Goal: Check status: Check status

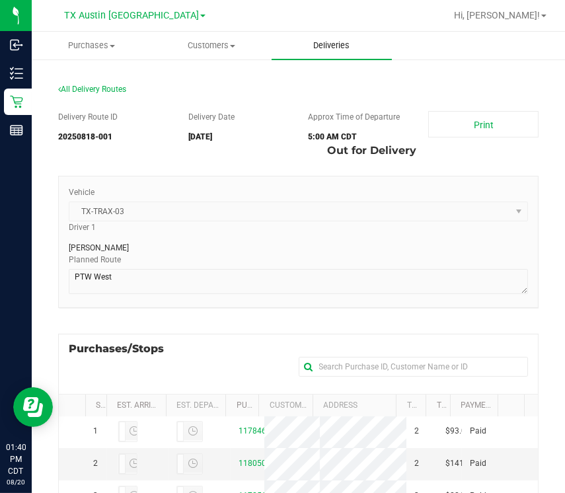
click at [328, 42] on span "Deliveries" at bounding box center [331, 46] width 72 height 12
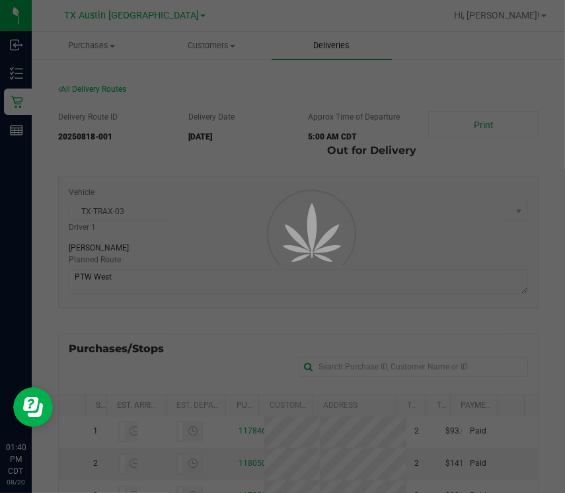
click at [328, 42] on div at bounding box center [282, 246] width 565 height 493
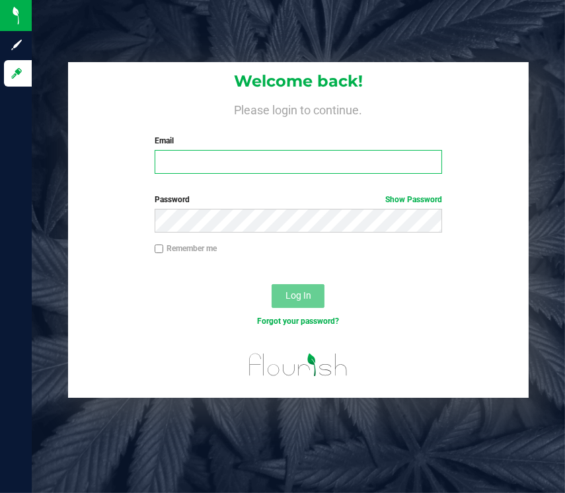
click at [262, 169] on input "Email" at bounding box center [298, 162] width 287 height 24
type input "[EMAIL_ADDRESS][DOMAIN_NAME]"
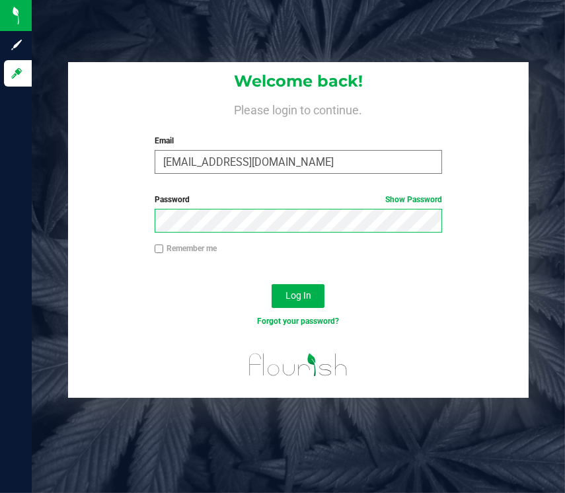
click at [271, 284] on button "Log In" at bounding box center [297, 296] width 53 height 24
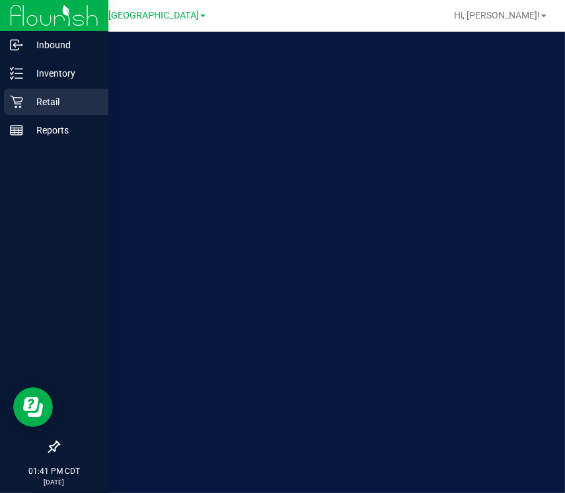
click at [21, 98] on icon at bounding box center [16, 101] width 13 height 13
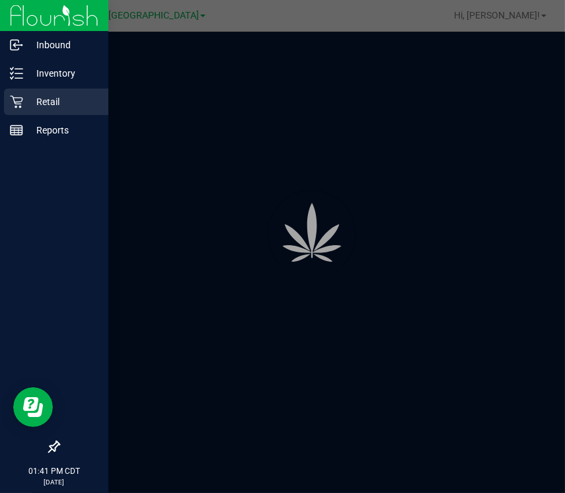
click at [21, 98] on icon at bounding box center [16, 101] width 13 height 13
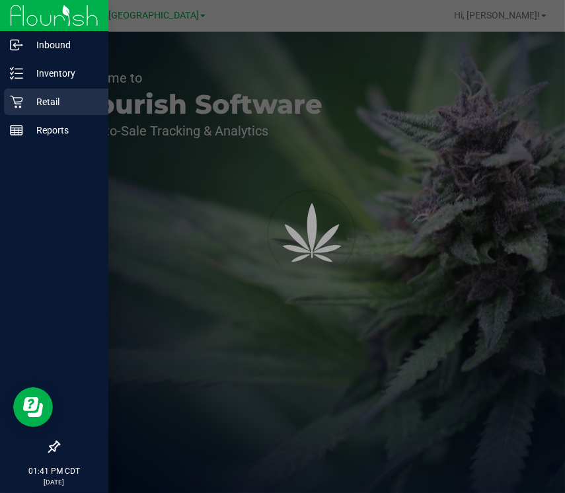
click at [21, 98] on icon at bounding box center [16, 101] width 13 height 13
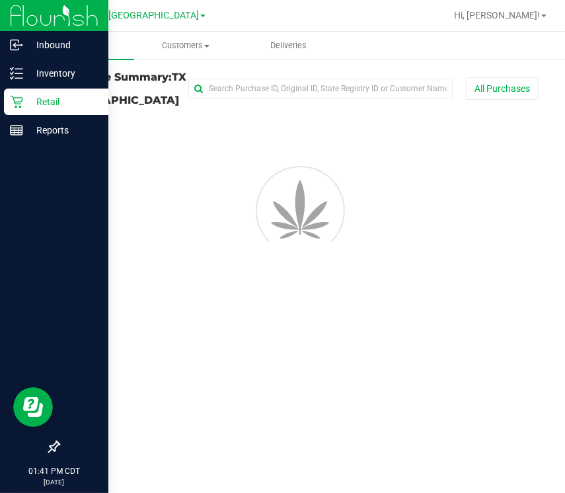
click at [21, 98] on icon at bounding box center [16, 101] width 13 height 13
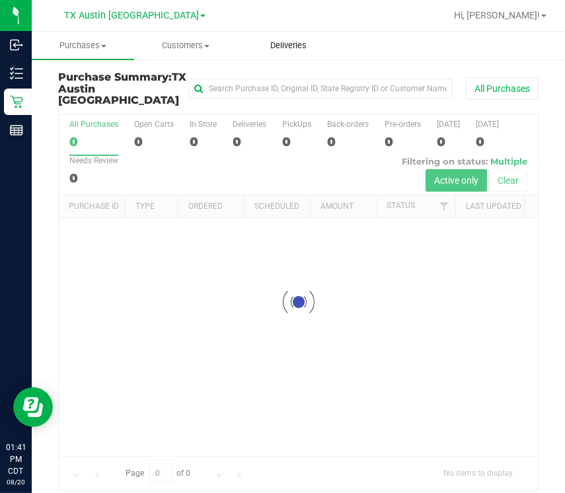
click at [308, 37] on uib-tab-heading "Deliveries" at bounding box center [288, 45] width 101 height 26
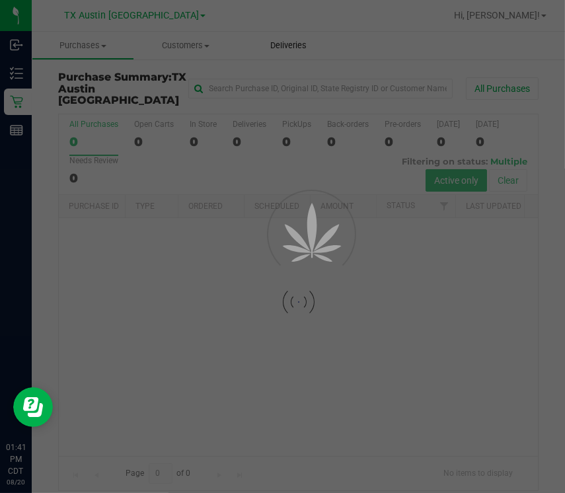
click at [308, 37] on div at bounding box center [282, 246] width 565 height 493
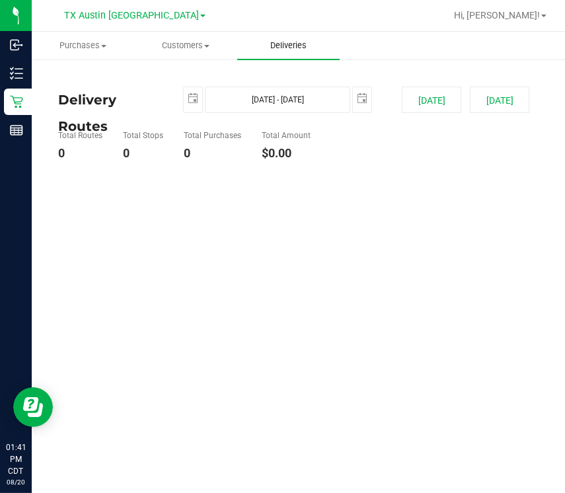
click at [308, 37] on uib-tab-heading "Deliveries" at bounding box center [288, 46] width 102 height 28
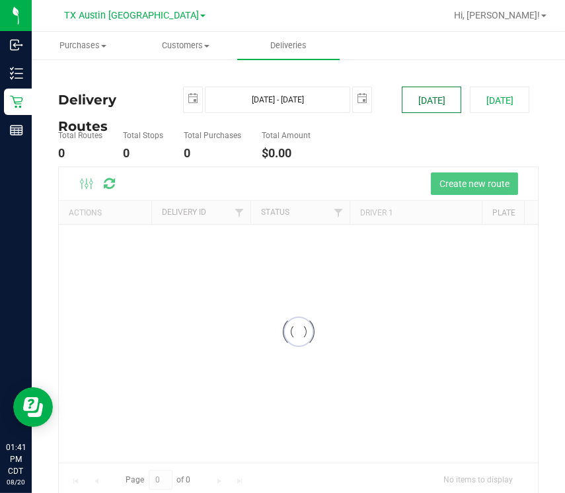
click at [419, 108] on button "[DATE]" at bounding box center [431, 100] width 59 height 26
type input "[DATE] - [DATE]"
click at [419, 108] on button "[DATE]" at bounding box center [431, 100] width 59 height 26
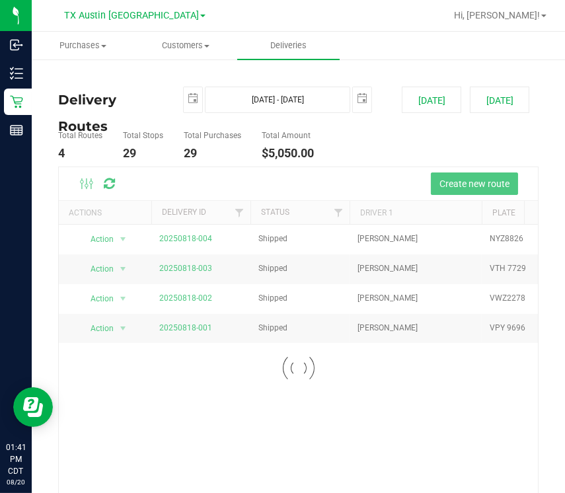
click at [188, 328] on div at bounding box center [298, 368] width 479 height 402
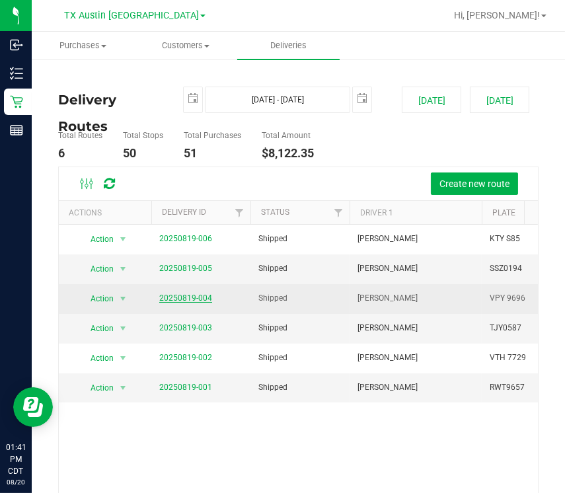
click at [185, 300] on link "20250819-004" at bounding box center [185, 297] width 53 height 9
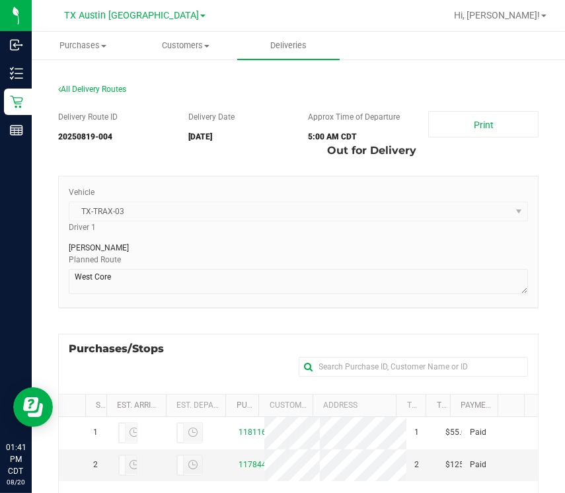
scroll to position [303, 0]
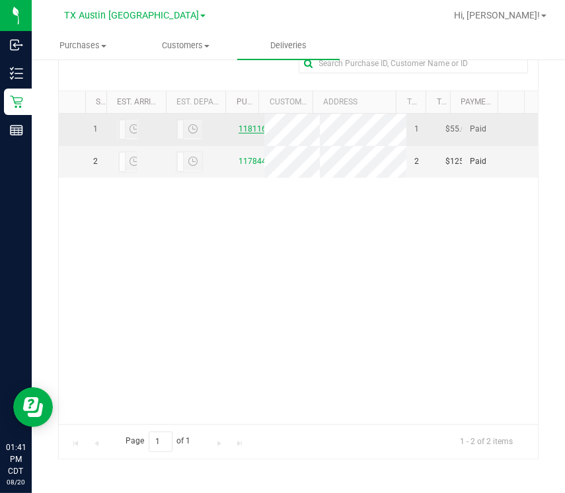
click at [242, 131] on link "11811645" at bounding box center [256, 128] width 37 height 9
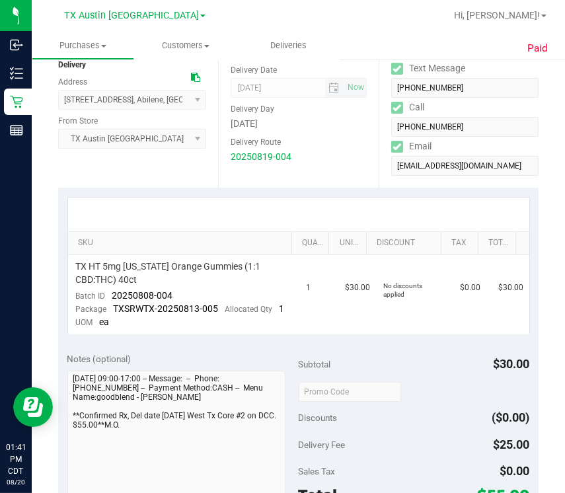
scroll to position [264, 0]
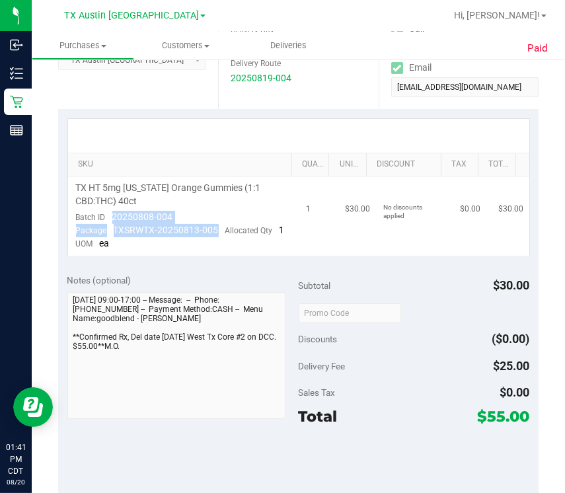
drag, startPoint x: 109, startPoint y: 219, endPoint x: 224, endPoint y: 222, distance: 115.0
click at [227, 223] on td "TX HT 5mg [US_STATE] Orange Gummies (1:1 CBD:THC) 40ct Batch ID 20250808-004 Pa…" at bounding box center [183, 215] width 230 height 79
copy span "20250808-004"
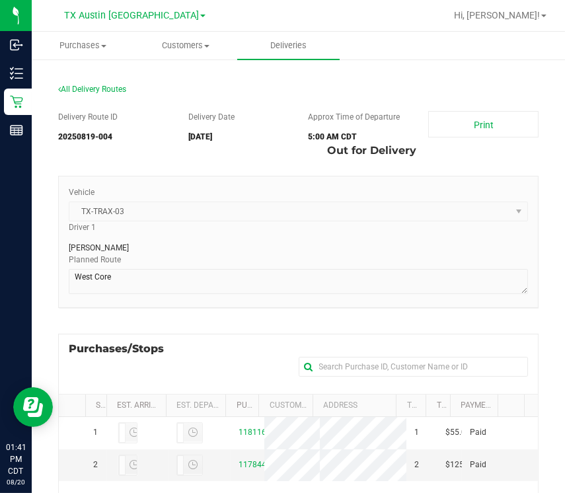
scroll to position [303, 0]
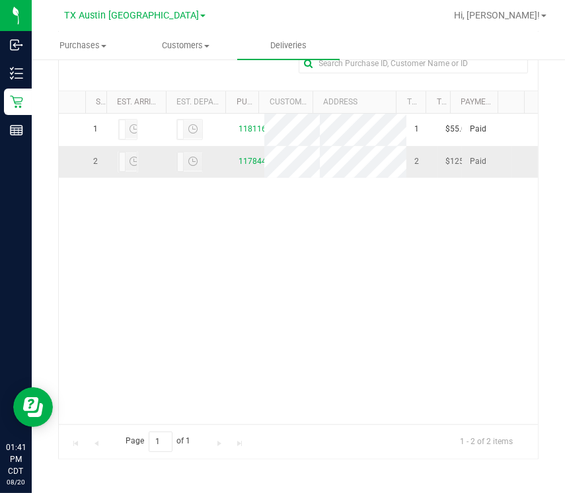
click at [248, 167] on td "11784493" at bounding box center [247, 162] width 34 height 32
click at [248, 166] on link "11784493" at bounding box center [256, 161] width 37 height 9
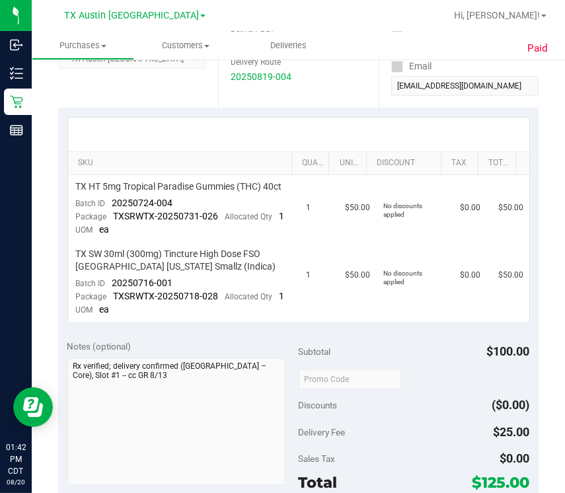
scroll to position [276, 0]
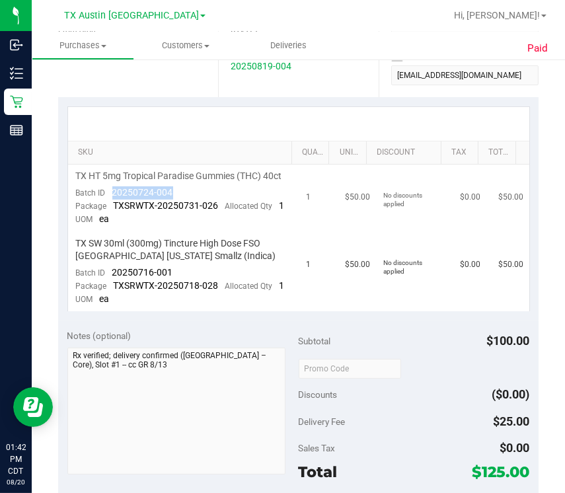
drag, startPoint x: 106, startPoint y: 206, endPoint x: 201, endPoint y: 209, distance: 94.5
click at [201, 209] on td "TX HT 5mg Tropical Paradise Gummies (THC) 40ct Batch ID 20250724-004 Package TX…" at bounding box center [183, 197] width 230 height 67
copy span "20250724-004"
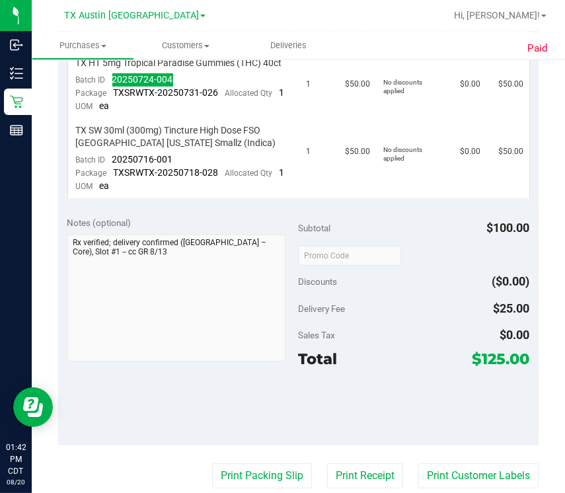
scroll to position [0, 0]
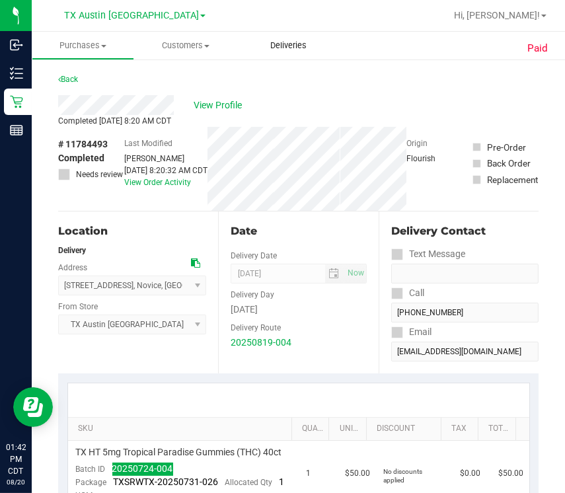
click at [277, 39] on uib-tab-heading "Deliveries" at bounding box center [288, 46] width 102 height 28
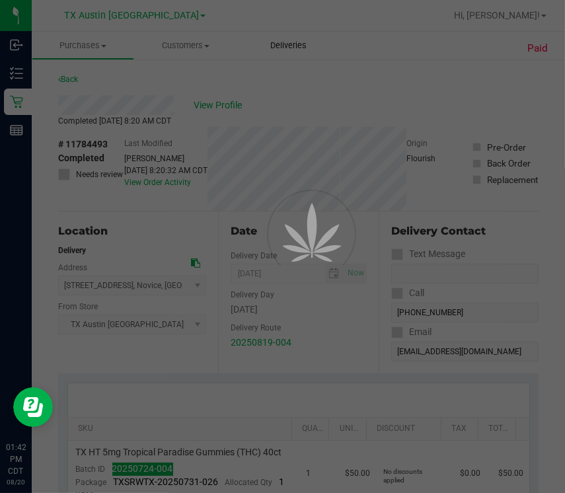
click at [277, 39] on div at bounding box center [282, 246] width 565 height 493
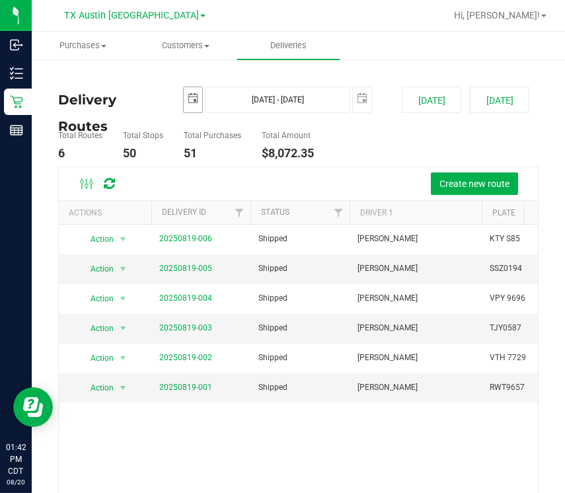
click at [185, 104] on span "select" at bounding box center [193, 98] width 18 height 23
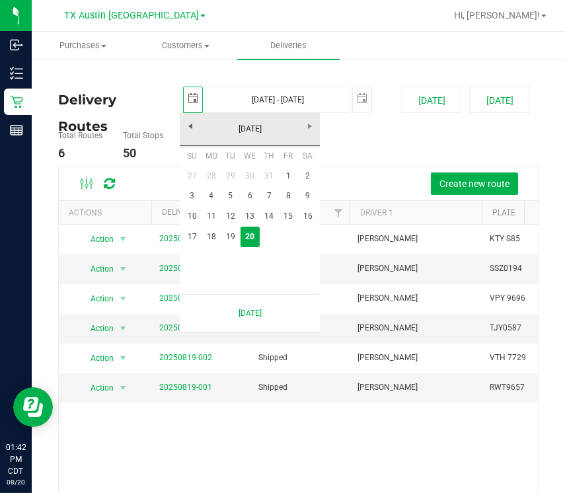
scroll to position [0, 32]
click at [231, 230] on link "19" at bounding box center [230, 237] width 19 height 20
type input "[DATE]"
type input "[DATE] - [DATE]"
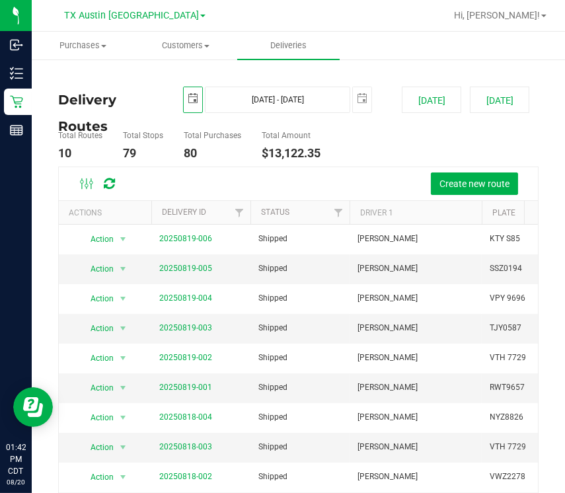
click at [188, 94] on span "select" at bounding box center [193, 98] width 11 height 11
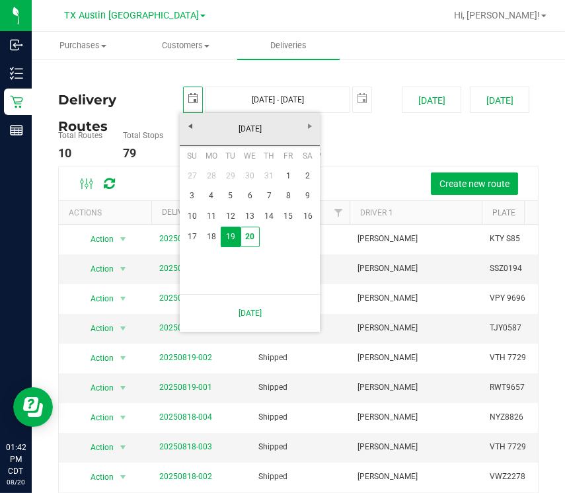
click at [185, 249] on td at bounding box center [191, 256] width 19 height 19
click at [190, 241] on link "17" at bounding box center [191, 237] width 19 height 20
type input "[DATE]"
type input "[DATE] - [DATE]"
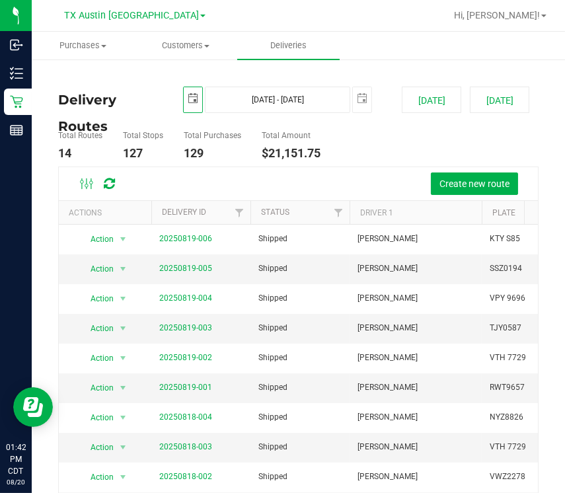
click at [193, 94] on span "select" at bounding box center [193, 98] width 11 height 11
click at [404, 135] on ul "Total Routes 14 Total Stops 127 Total Purchases 129 Total Amount $21,151.75" at bounding box center [296, 146] width 483 height 42
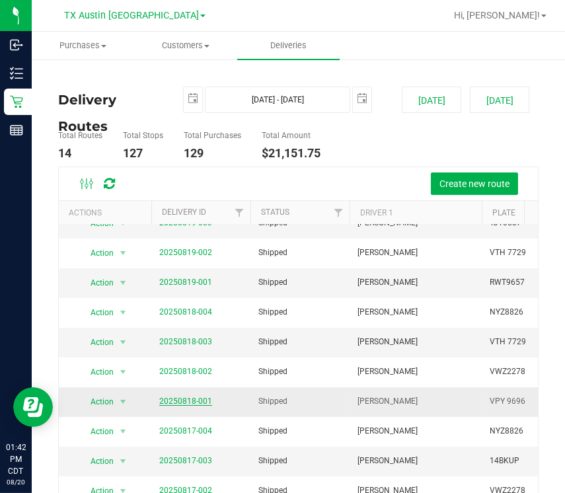
click at [174, 396] on link "20250818-001" at bounding box center [185, 400] width 53 height 9
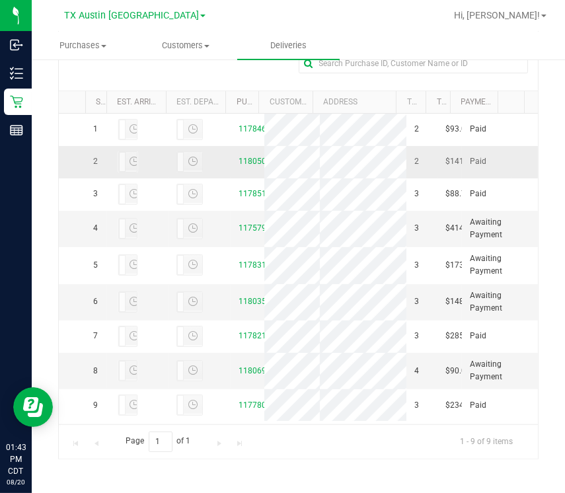
drag, startPoint x: 389, startPoint y: 168, endPoint x: 248, endPoint y: 161, distance: 141.5
click at [248, 161] on tbody "1 11784681 2 $93.00 Paid 2 11805048 2 $141.25 Paid 3" at bounding box center [298, 268] width 479 height 308
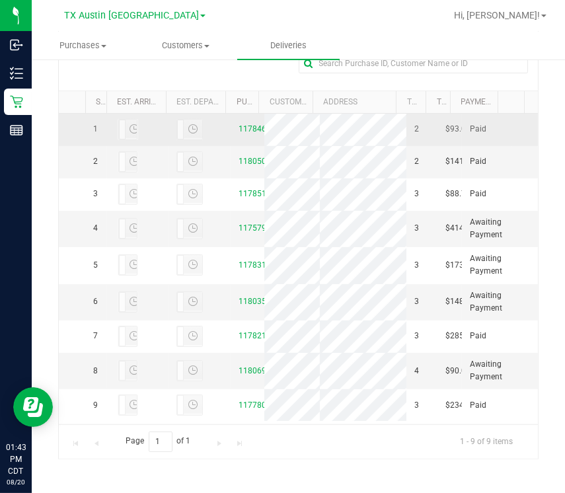
click at [296, 161] on tbody "1 11784681 2 $93.00 Paid 2 11805048 2 $141.25 Paid 3" at bounding box center [298, 268] width 479 height 308
click at [243, 133] on link "11784681" at bounding box center [256, 128] width 37 height 9
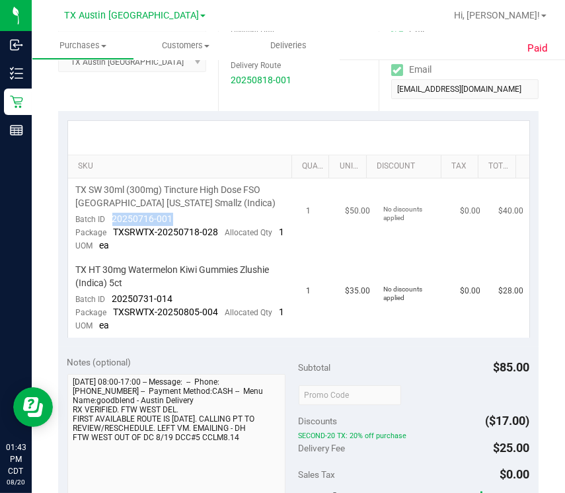
drag, startPoint x: 108, startPoint y: 217, endPoint x: 221, endPoint y: 224, distance: 113.8
click at [221, 224] on td "TX SW 30ml (300mg) Tincture High Dose FSO [GEOGRAPHIC_DATA] [US_STATE] Smallz (…" at bounding box center [183, 218] width 230 height 80
drag, startPoint x: 163, startPoint y: 227, endPoint x: 190, endPoint y: 218, distance: 28.4
click at [190, 218] on td "TX SW 30ml (300mg) Tincture High Dose FSO [GEOGRAPHIC_DATA] [US_STATE] Smallz (…" at bounding box center [183, 218] width 230 height 80
copy span "20250716-001"
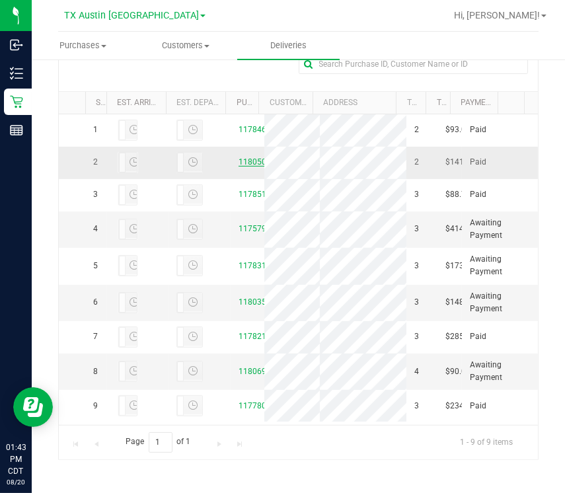
click at [244, 166] on link "11805048" at bounding box center [256, 161] width 37 height 9
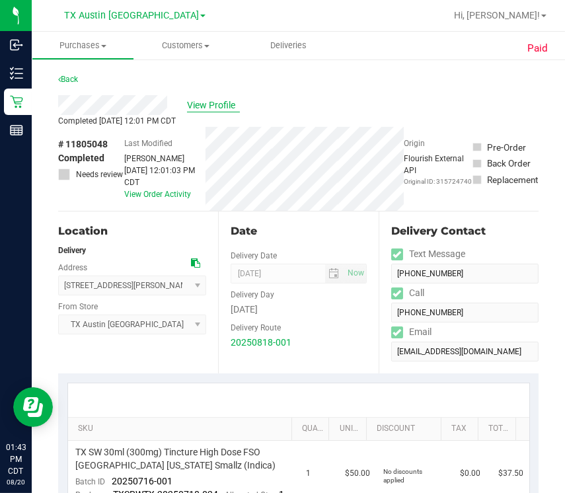
click at [205, 105] on span "View Profile" at bounding box center [213, 105] width 53 height 14
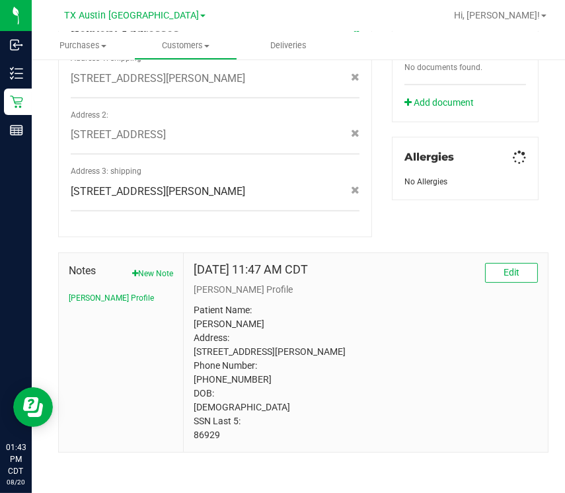
scroll to position [543, 0]
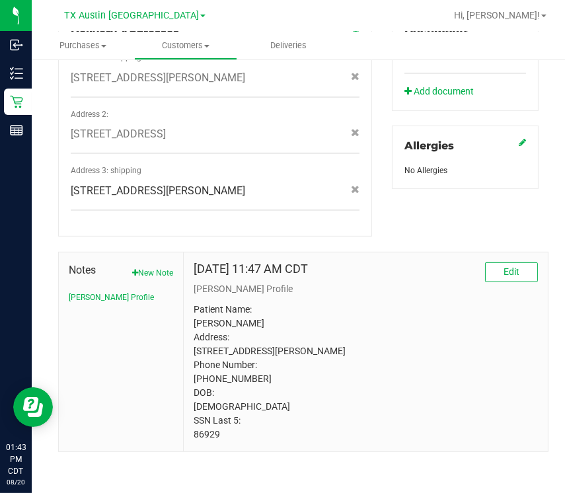
click at [193, 440] on div "[DATE] 11:47 AM CDT Edit [PERSON_NAME] Profile Patient Name: [PERSON_NAME] Addr…" at bounding box center [366, 351] width 364 height 199
copy p "86929"
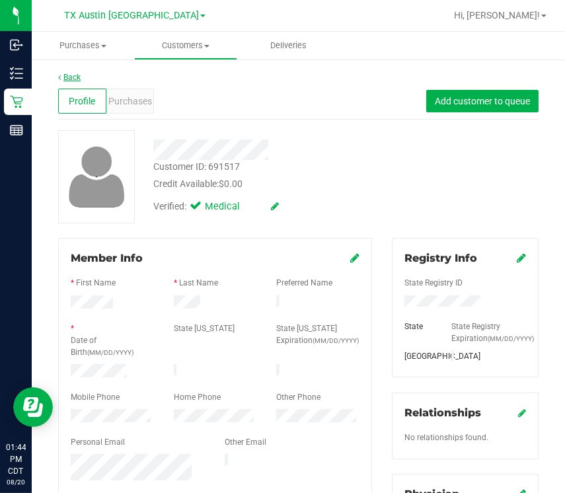
click at [68, 75] on link "Back" at bounding box center [69, 77] width 22 height 9
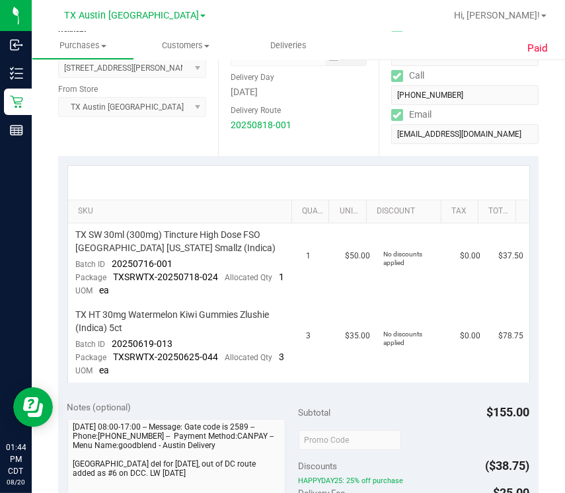
scroll to position [234, 0]
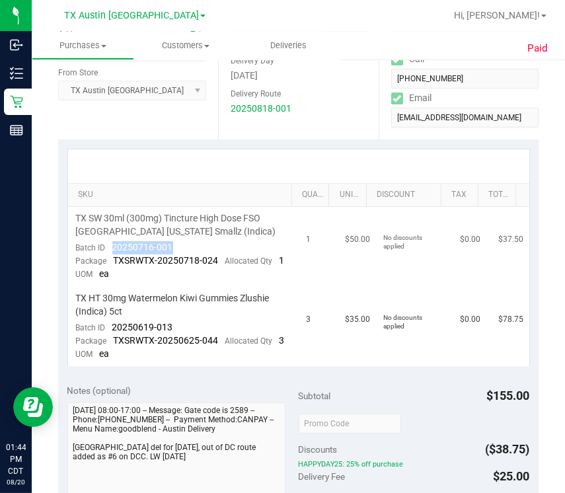
drag, startPoint x: 104, startPoint y: 242, endPoint x: 179, endPoint y: 250, distance: 75.0
click at [179, 250] on td "TX SW 30ml (300mg) Tincture High Dose FSO [GEOGRAPHIC_DATA] [US_STATE] Smallz (…" at bounding box center [183, 247] width 230 height 80
copy span "20250716-001"
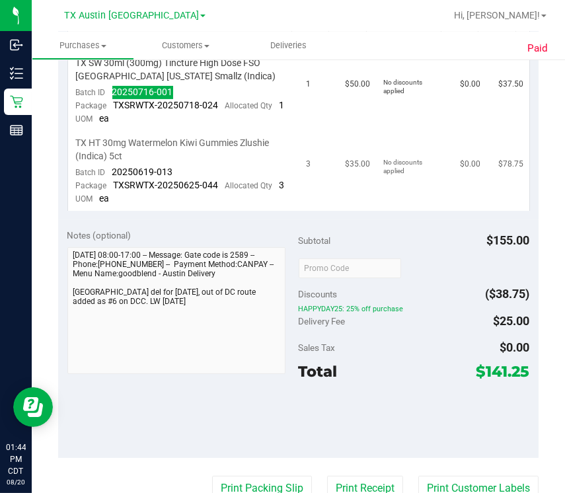
scroll to position [0, 0]
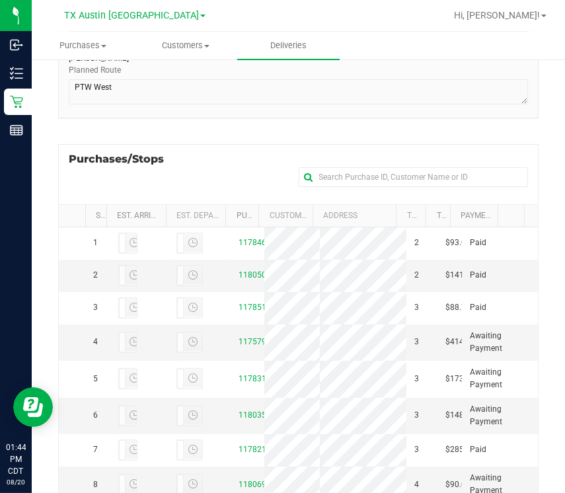
scroll to position [260, 0]
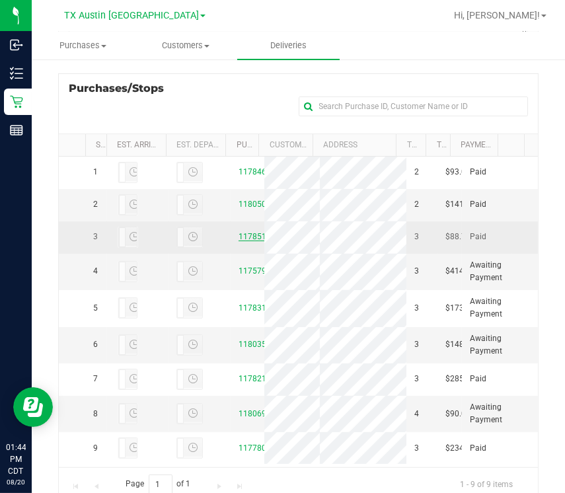
click at [242, 241] on link "11785189" at bounding box center [256, 236] width 37 height 9
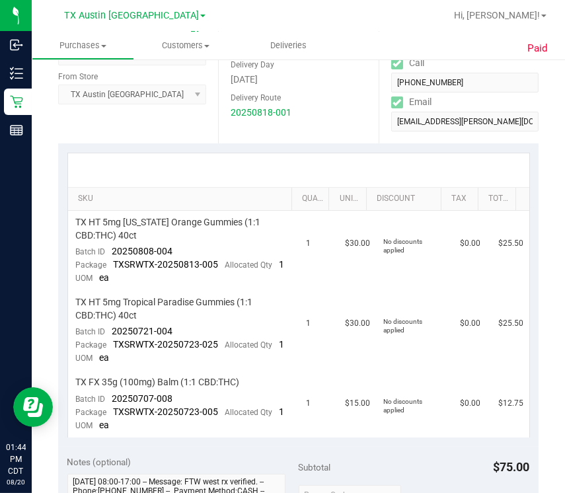
scroll to position [301, 0]
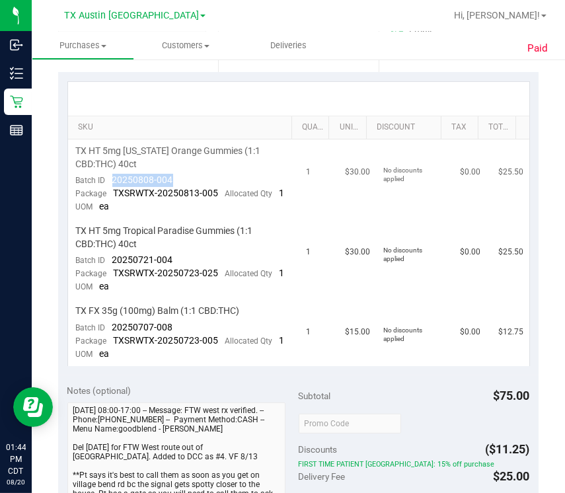
drag, startPoint x: 102, startPoint y: 182, endPoint x: 187, endPoint y: 182, distance: 85.2
click at [191, 182] on td "TX HT 5mg [US_STATE] Orange Gummies (1:1 CBD:THC) 40ct Batch ID 20250808-004 Pa…" at bounding box center [183, 179] width 230 height 80
copy span "20250808-004"
drag, startPoint x: 112, startPoint y: 271, endPoint x: 178, endPoint y: 272, distance: 66.0
click at [178, 272] on td "TX HT 5mg Tropical Paradise Gummies (1:1 CBD:THC) 40ct Batch ID 20250721-004 Pa…" at bounding box center [183, 259] width 230 height 80
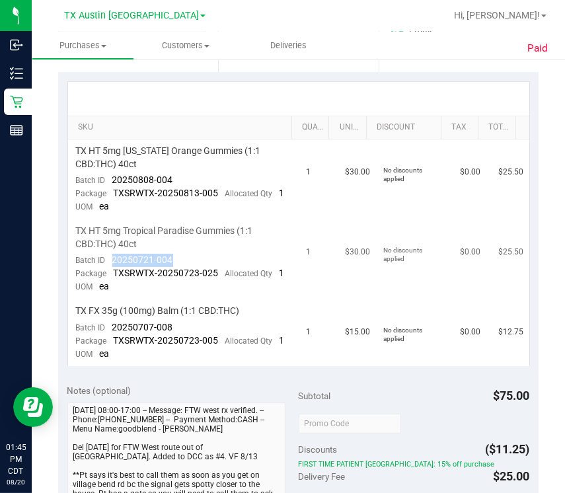
click at [174, 276] on td "TX HT 5mg Tropical Paradise Gummies (1:1 CBD:THC) 40ct Batch ID 20250721-004 Pa…" at bounding box center [183, 259] width 230 height 80
copy span "20250721-004"
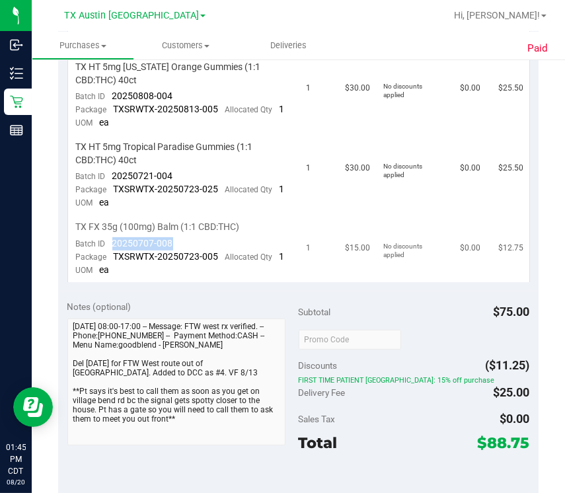
drag, startPoint x: 107, startPoint y: 267, endPoint x: 185, endPoint y: 266, distance: 77.9
click at [187, 266] on td "TX FX 35g (100mg) Balm (1:1 CBD:THC) Batch ID 20250707-008 Package TXSRWTX-2025…" at bounding box center [183, 248] width 230 height 67
copy span "20250707-008"
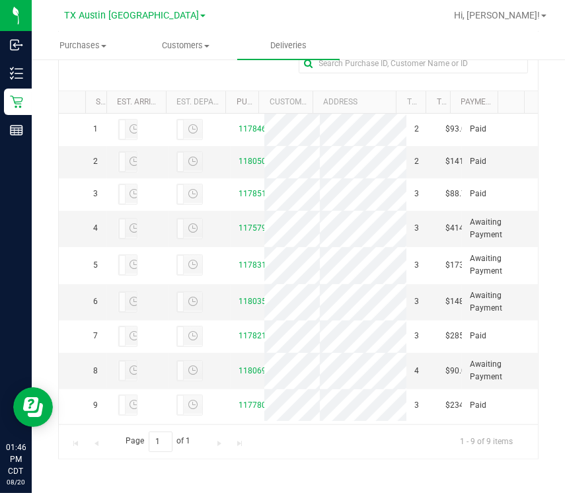
scroll to position [144, 0]
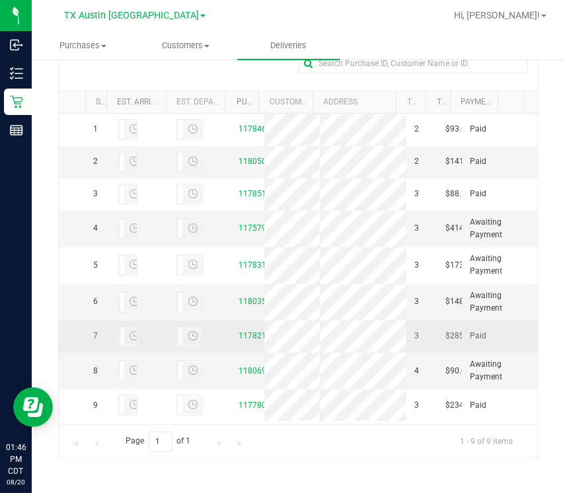
click at [238, 330] on div "11782100" at bounding box center [247, 336] width 18 height 13
click at [238, 331] on link "11782100" at bounding box center [256, 335] width 37 height 9
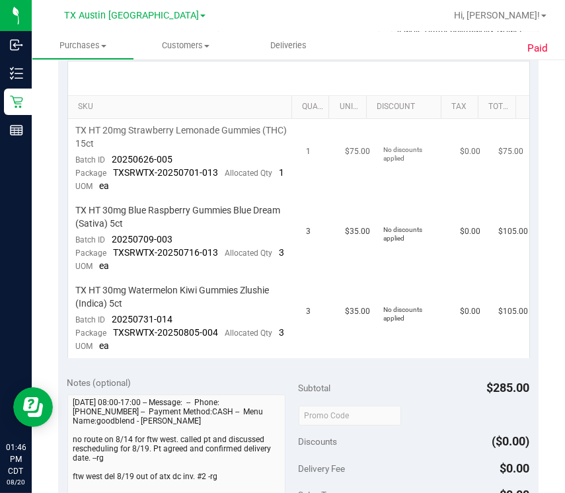
scroll to position [328, 0]
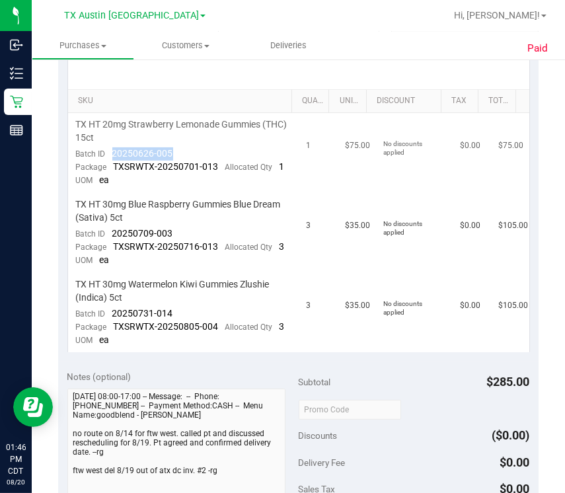
drag, startPoint x: 112, startPoint y: 153, endPoint x: 178, endPoint y: 155, distance: 66.1
click at [178, 155] on td "TX HT 20mg Strawberry Lemonade Gummies (THC) 15ct Batch ID 20250626-005 Package…" at bounding box center [183, 153] width 230 height 80
copy span "20250626-005"
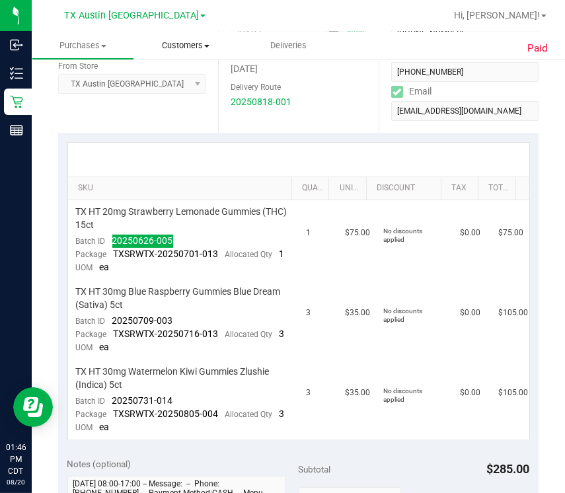
scroll to position [0, 0]
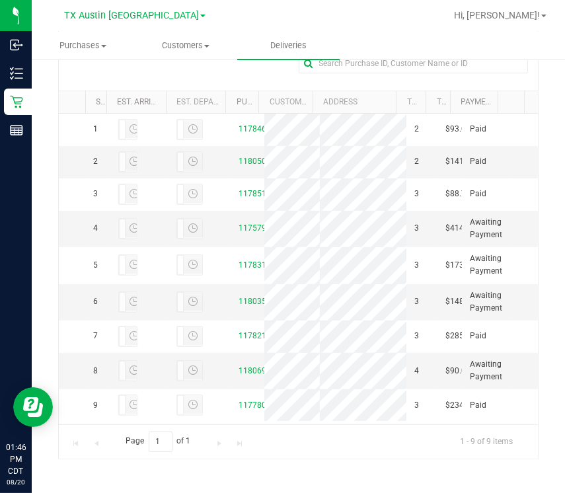
scroll to position [144, 0]
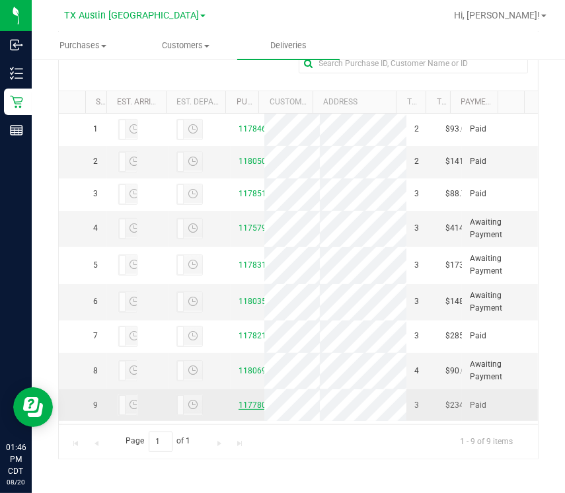
click at [238, 400] on link "11778040" at bounding box center [256, 404] width 37 height 9
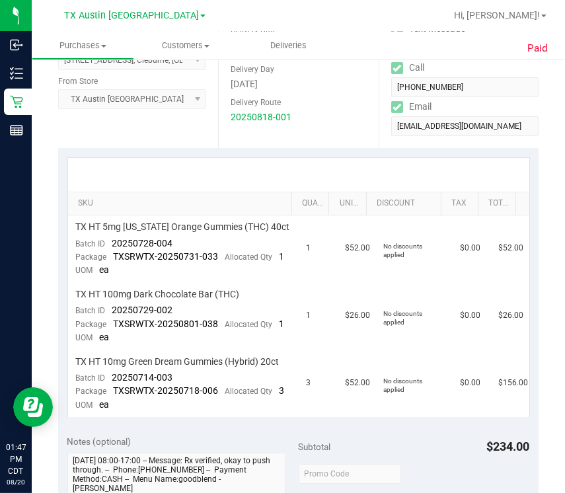
scroll to position [320, 0]
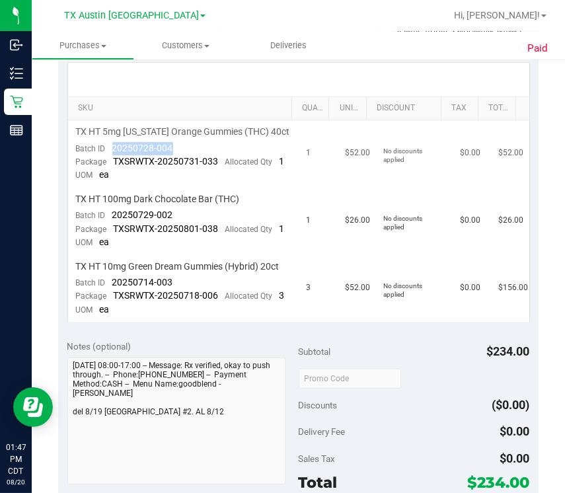
drag, startPoint x: 106, startPoint y: 147, endPoint x: 177, endPoint y: 145, distance: 70.7
click at [177, 145] on td "TX HT 5mg [US_STATE] Orange Gummies (THC) 40ct Batch ID 20250728-004 Package TX…" at bounding box center [183, 153] width 230 height 67
copy span "20250728-004"
